Goal: Find specific page/section: Find specific page/section

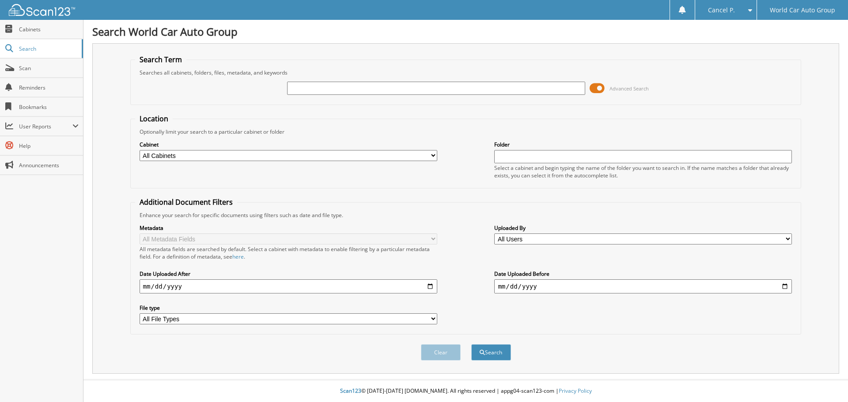
click at [415, 88] on input "text" at bounding box center [436, 88] width 298 height 13
type input "405726"
click at [471, 345] on button "Search" at bounding box center [491, 353] width 40 height 16
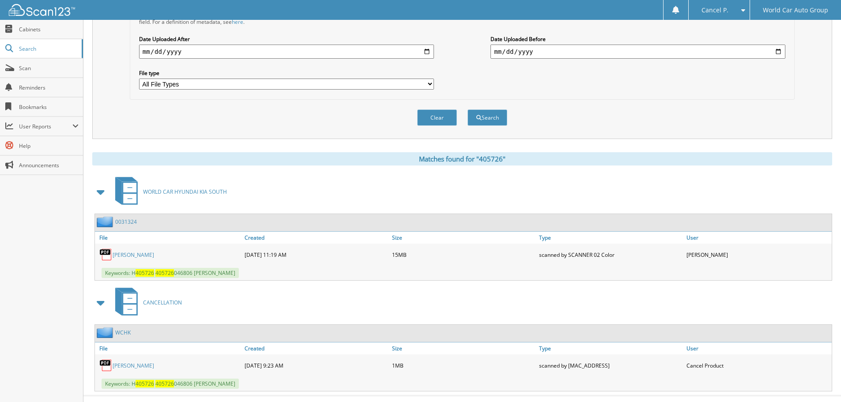
scroll to position [251, 0]
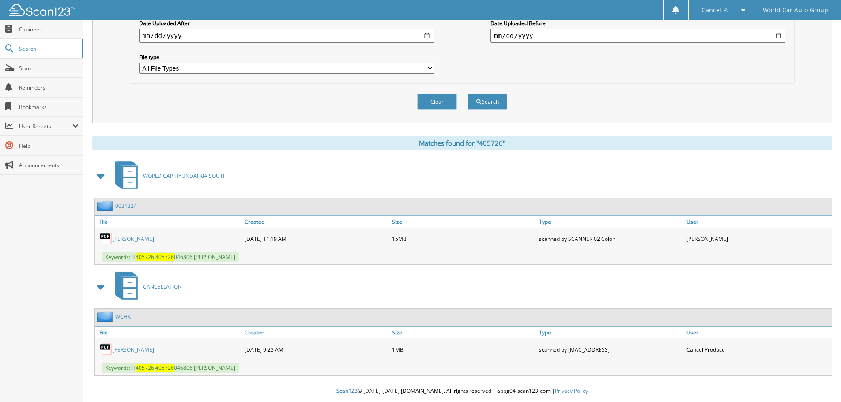
click at [154, 239] on link "[PERSON_NAME]" at bounding box center [134, 239] width 42 height 8
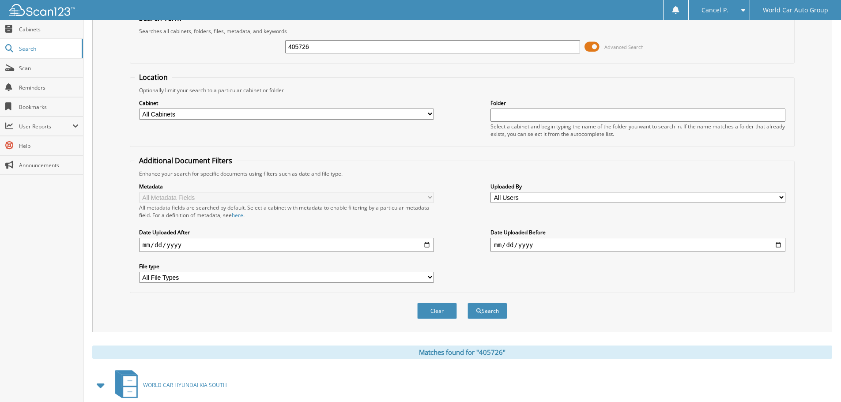
scroll to position [0, 0]
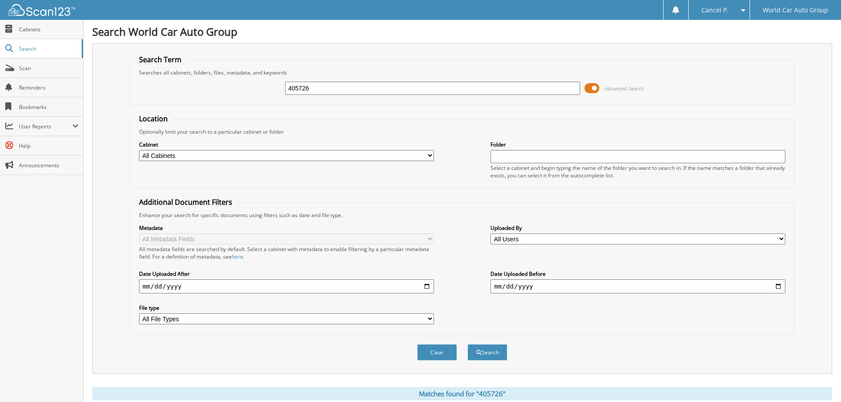
click at [371, 85] on input "405726" at bounding box center [432, 88] width 295 height 13
type input "138135"
click at [468, 345] on button "Search" at bounding box center [488, 353] width 40 height 16
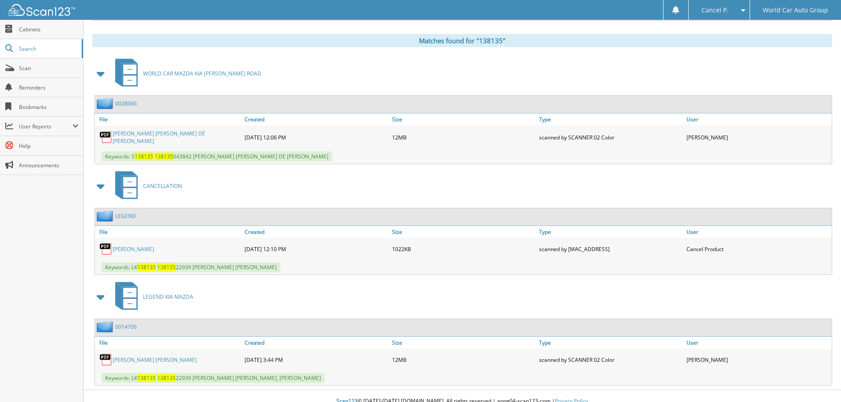
scroll to position [353, 0]
click at [130, 246] on link "[PERSON_NAME]" at bounding box center [134, 250] width 42 height 8
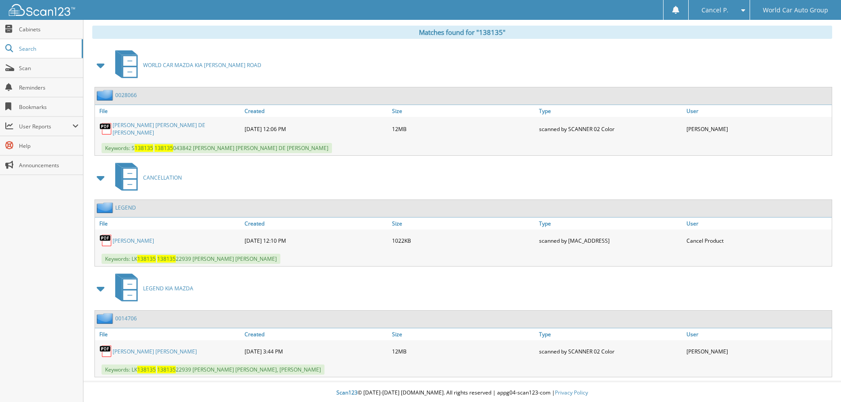
scroll to position [362, 0]
click at [621, 69] on div "WORLD CAR MAZDA KIA [PERSON_NAME] ROAD" at bounding box center [462, 64] width 740 height 35
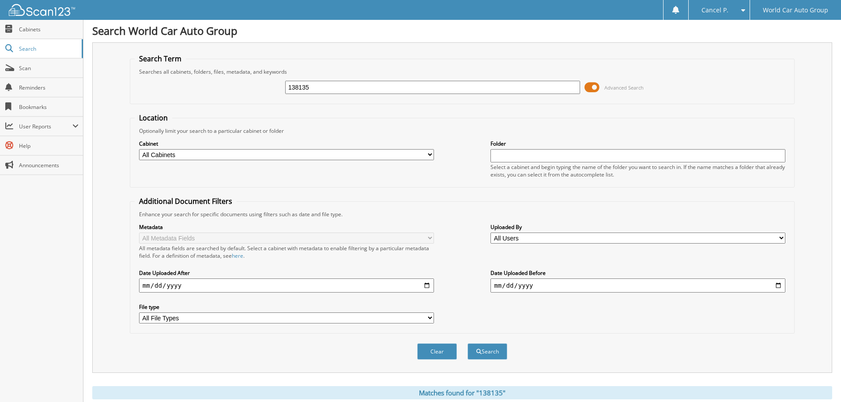
scroll to position [0, 0]
